Goal: Transaction & Acquisition: Subscribe to service/newsletter

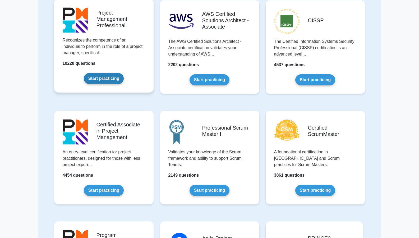
scroll to position [21, 0]
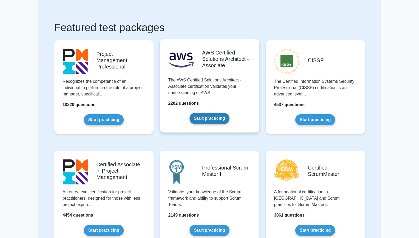
click at [198, 119] on link "Start practicing" at bounding box center [210, 118] width 40 height 11
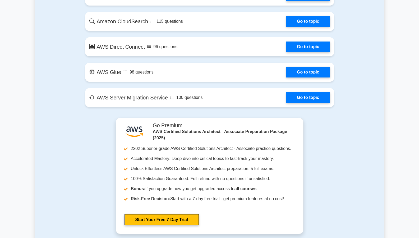
scroll to position [931, 0]
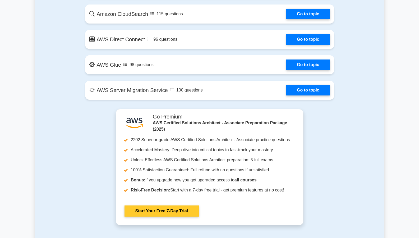
click at [184, 213] on link "Start Your Free 7-Day Trial" at bounding box center [162, 211] width 74 height 11
